Goal: Task Accomplishment & Management: Use online tool/utility

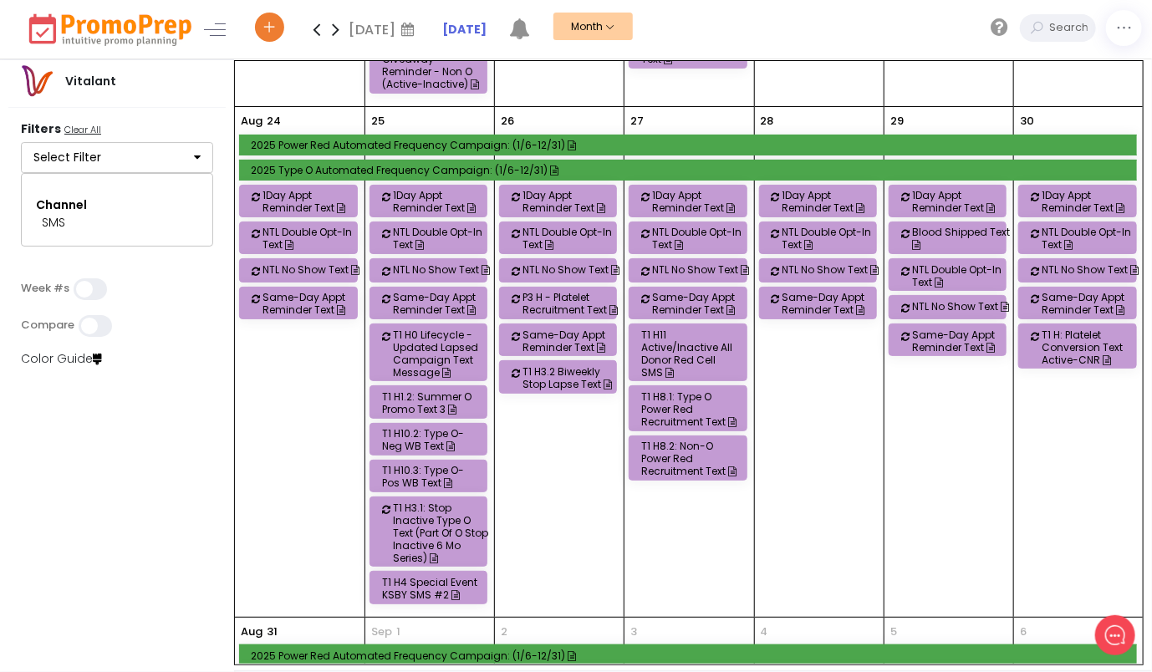
scroll to position [2001, 0]
click at [133, 155] on button "Select Filter" at bounding box center [117, 158] width 192 height 32
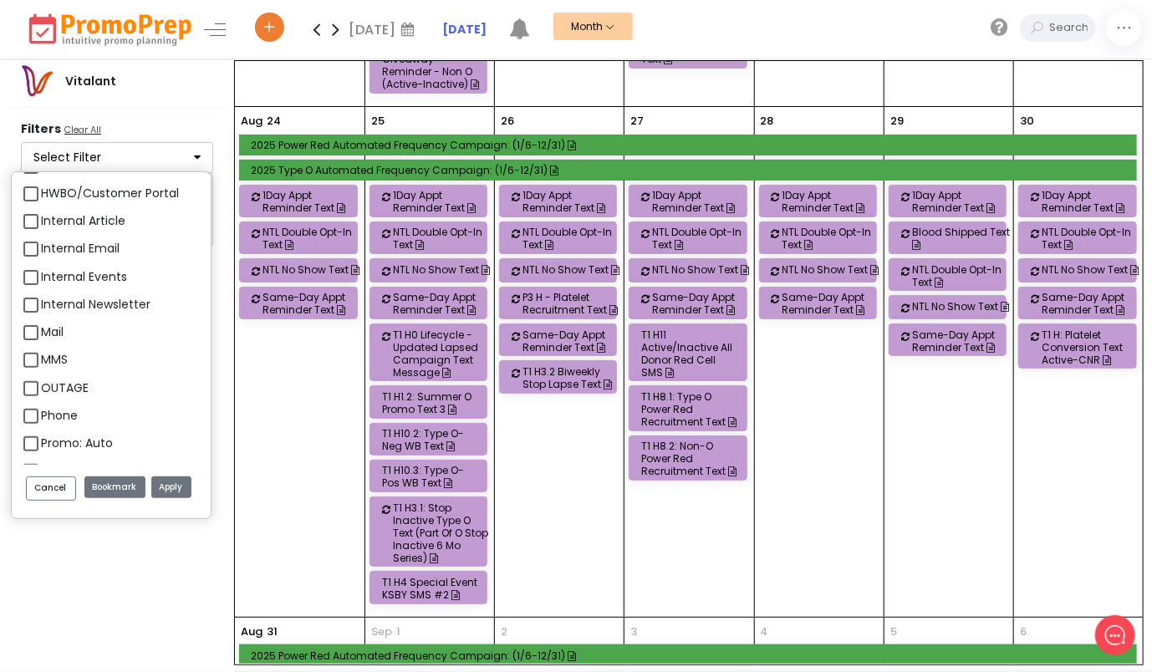
scroll to position [1804, 0]
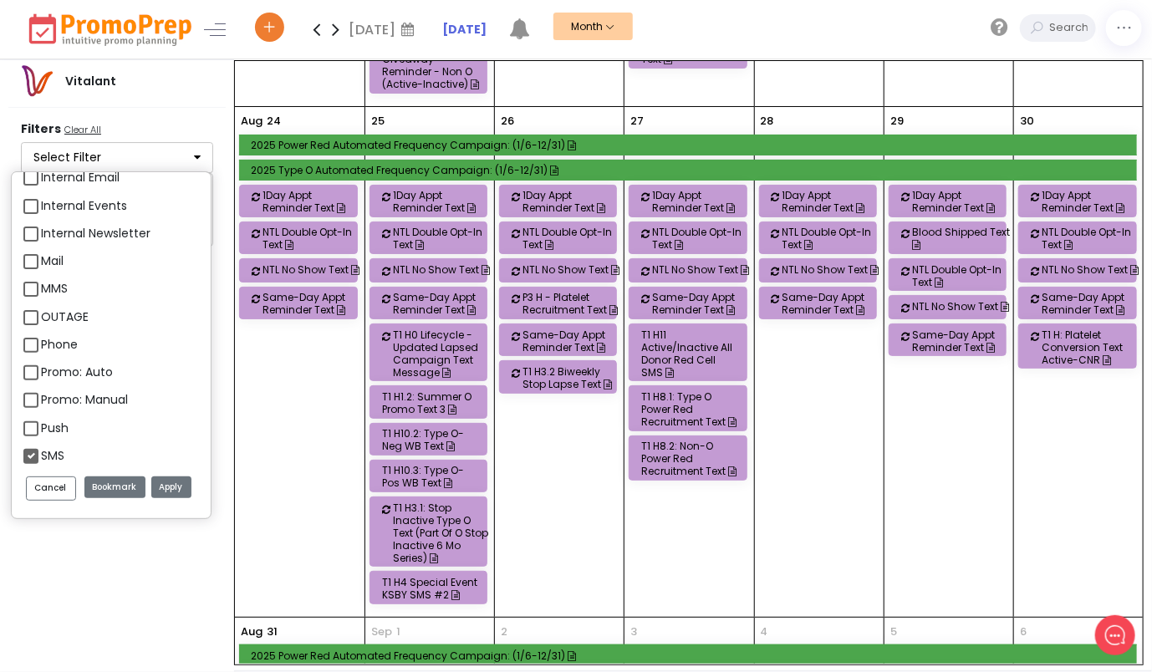
click at [41, 452] on label "SMS" at bounding box center [52, 456] width 23 height 18
click at [41, 452] on input "SMS" at bounding box center [46, 449] width 11 height 11
checkbox input "false"
click at [41, 429] on label "Push" at bounding box center [55, 429] width 28 height 18
click at [41, 427] on input "Push" at bounding box center [46, 421] width 11 height 11
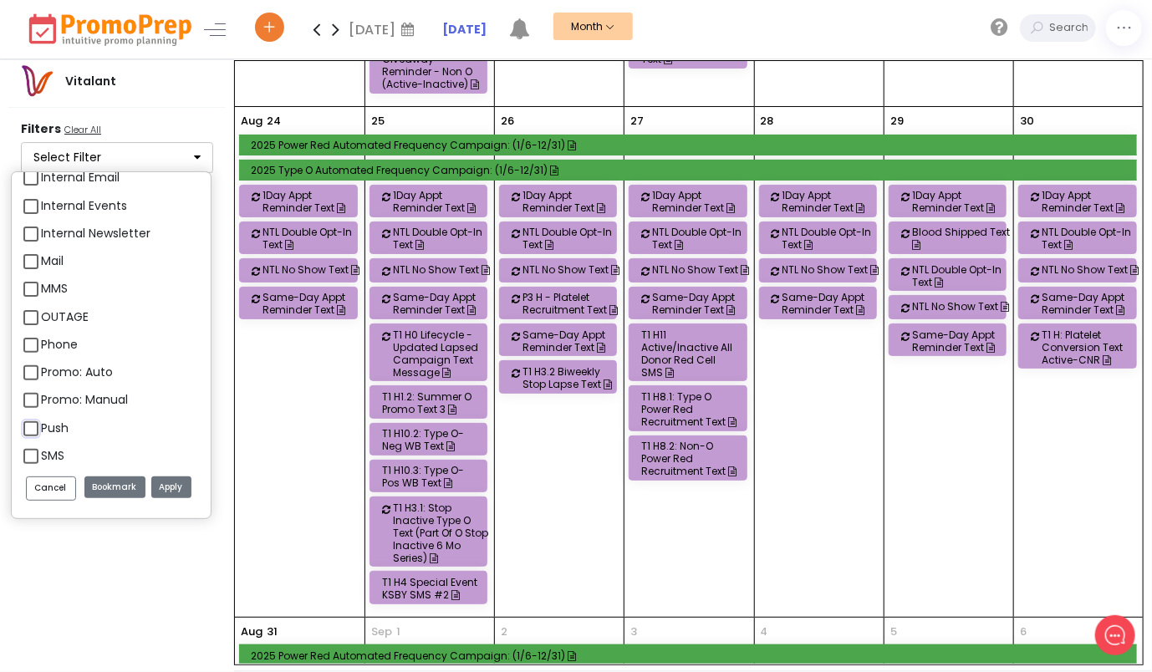
checkbox input "true"
click at [176, 488] on button "Apply" at bounding box center [171, 487] width 40 height 23
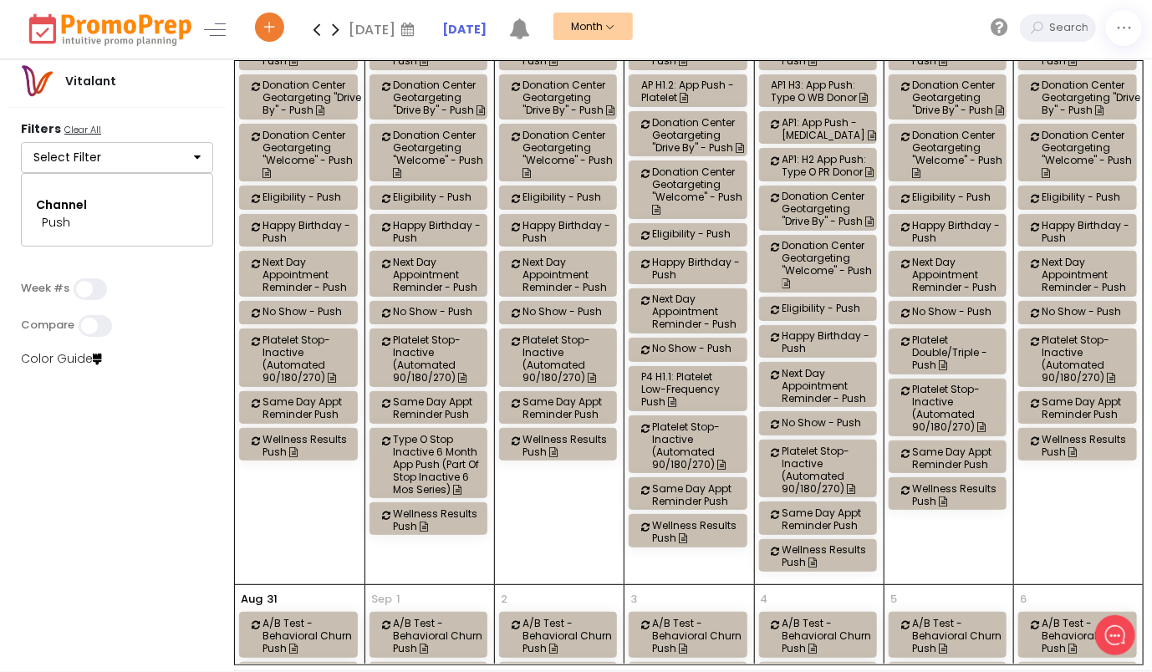
scroll to position [2789, 0]
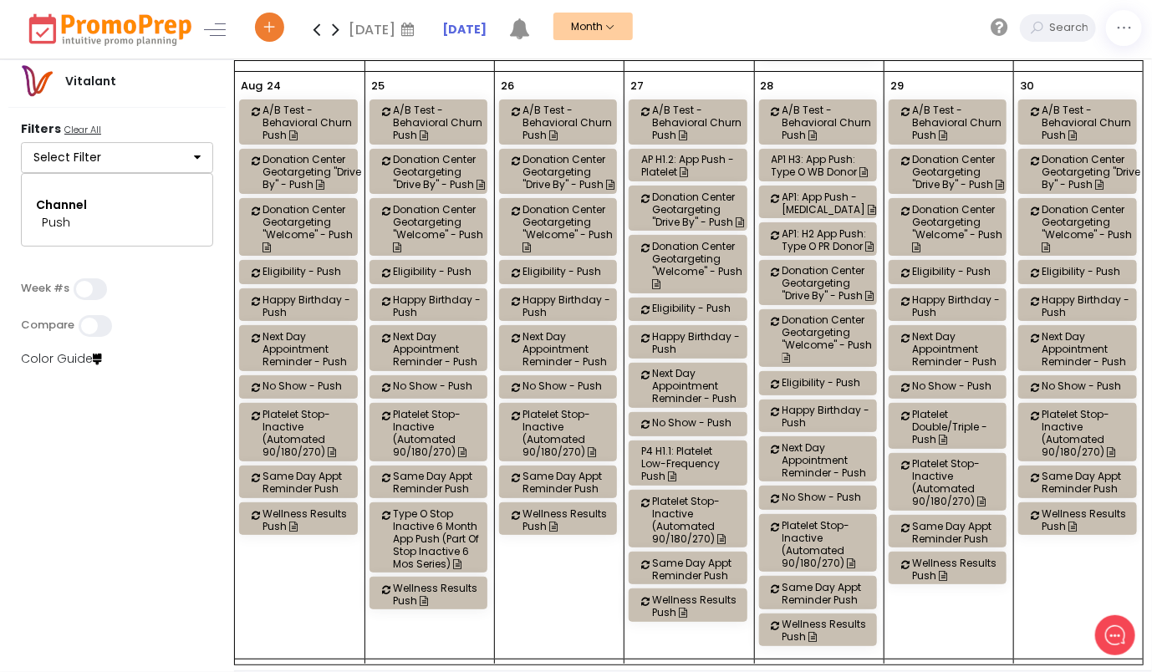
click at [809, 191] on div "AP1: App Push - [MEDICAL_DATA]" at bounding box center [831, 203] width 99 height 25
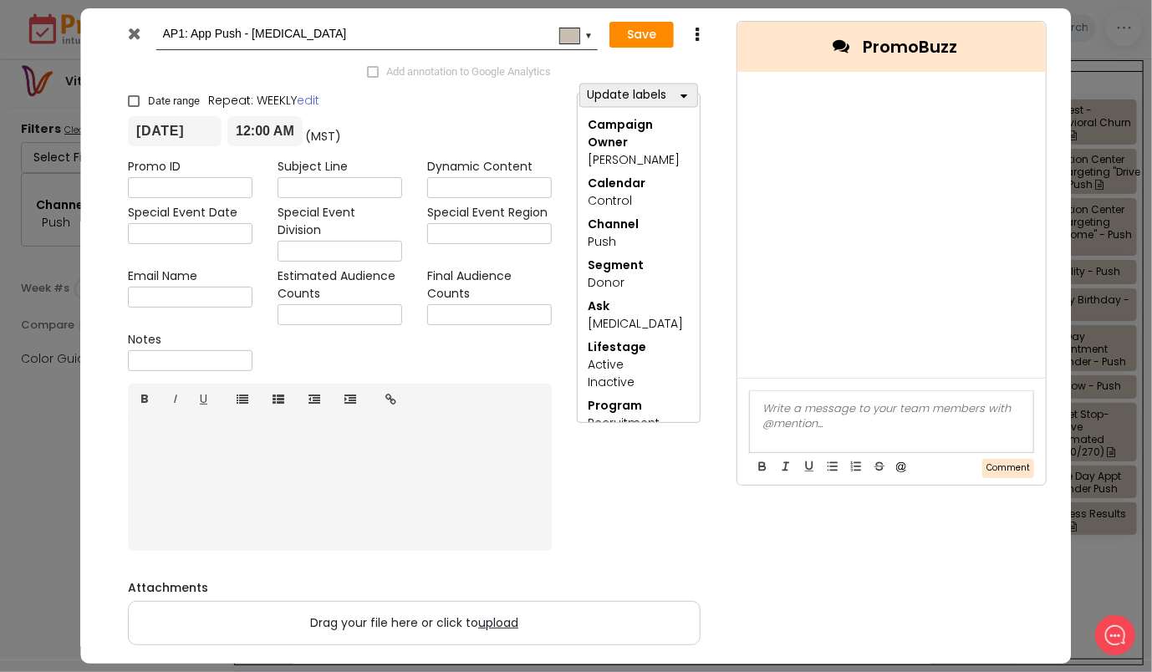
click at [182, 33] on input "AP1: App Push - [MEDICAL_DATA]" at bounding box center [374, 34] width 423 height 30
type input "AP1 H3: App Push - [MEDICAL_DATA]"
click at [630, 33] on button "Save" at bounding box center [642, 35] width 64 height 27
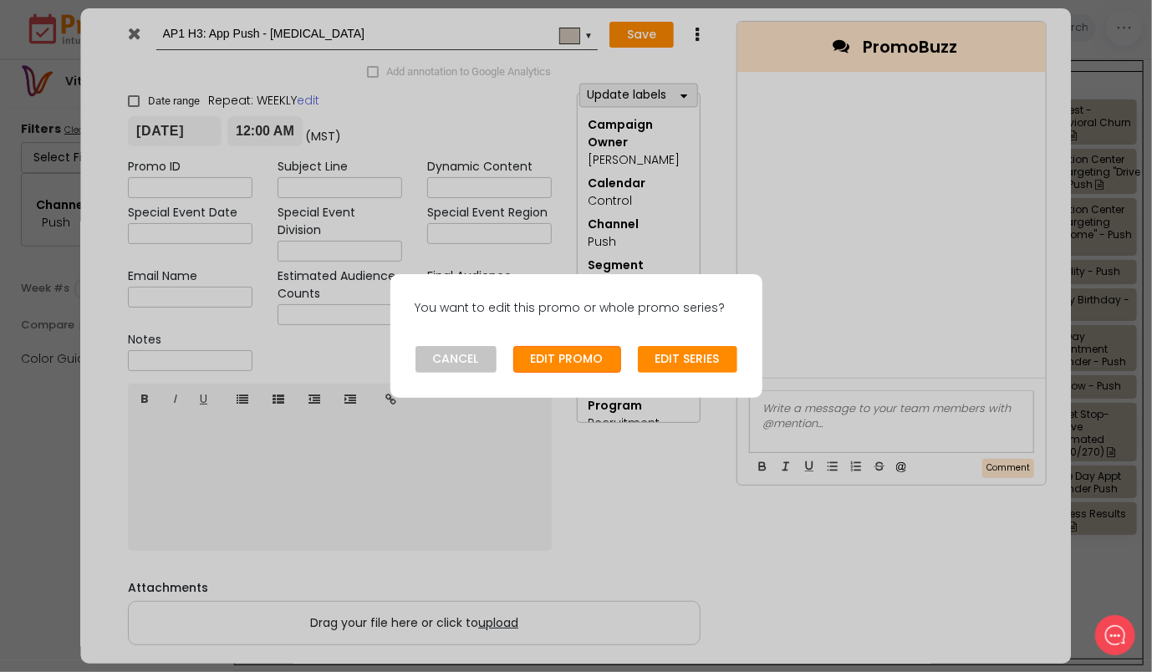
click at [593, 364] on button "EDIT PROMO" at bounding box center [567, 359] width 108 height 27
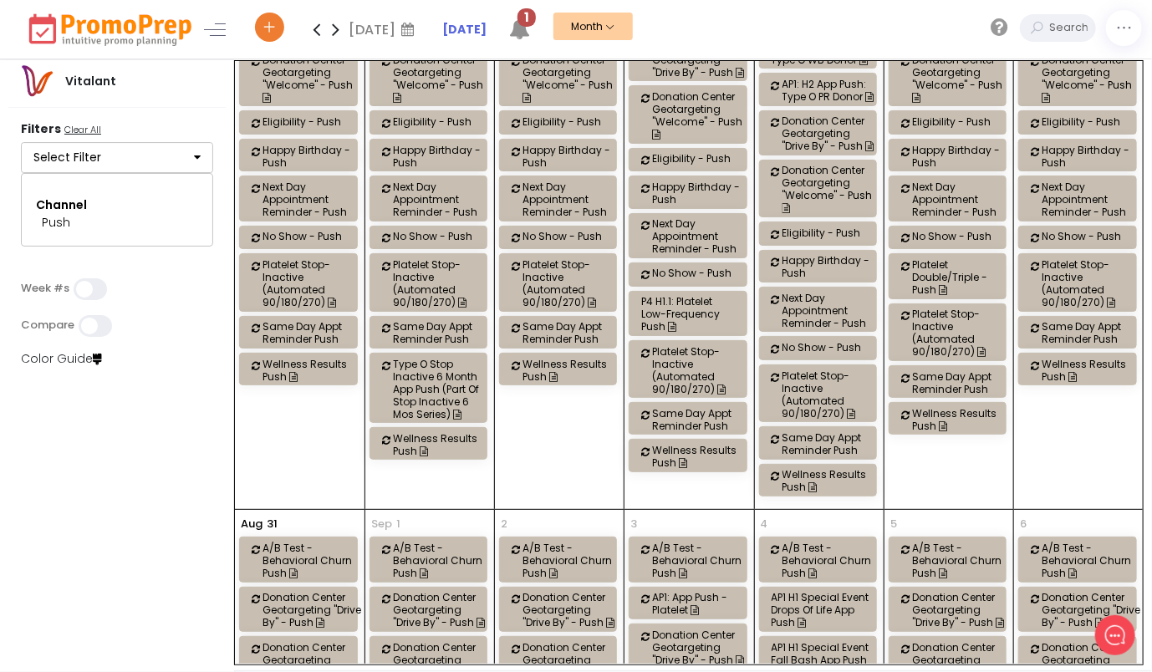
scroll to position [2950, 0]
